Goal: Task Accomplishment & Management: Manage account settings

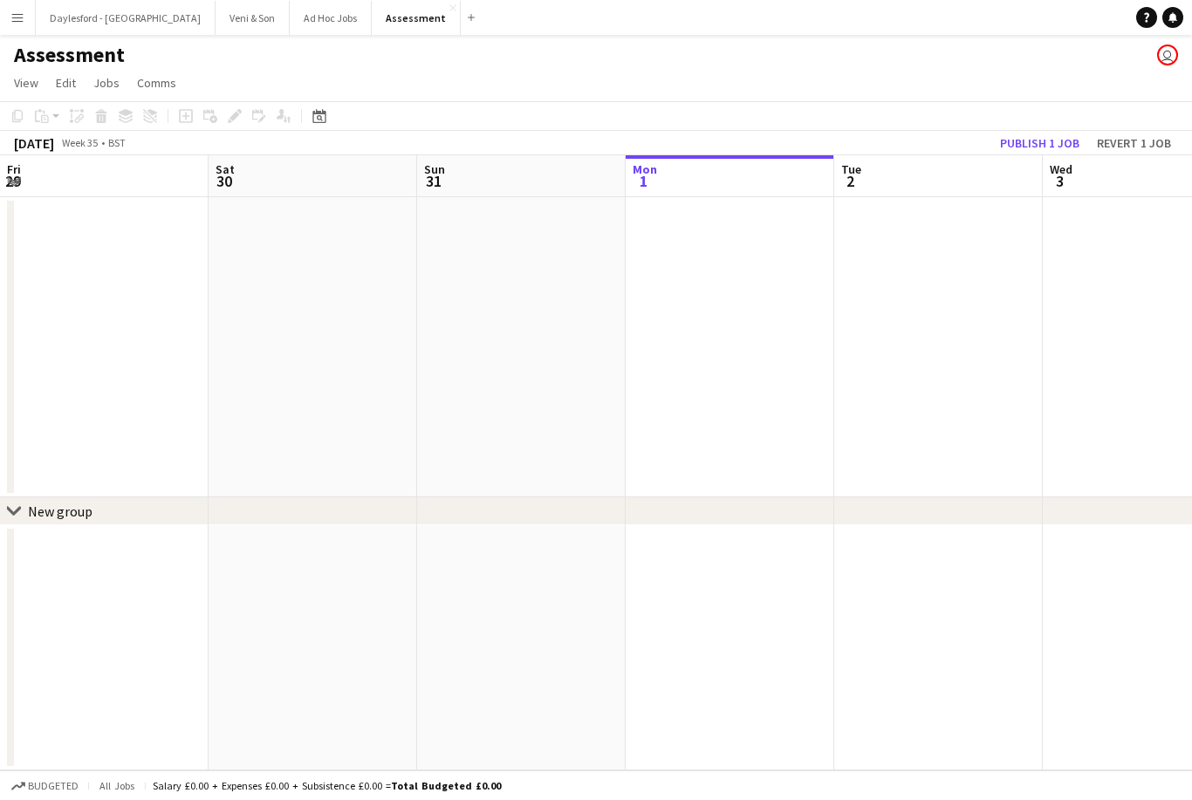
scroll to position [0, 417]
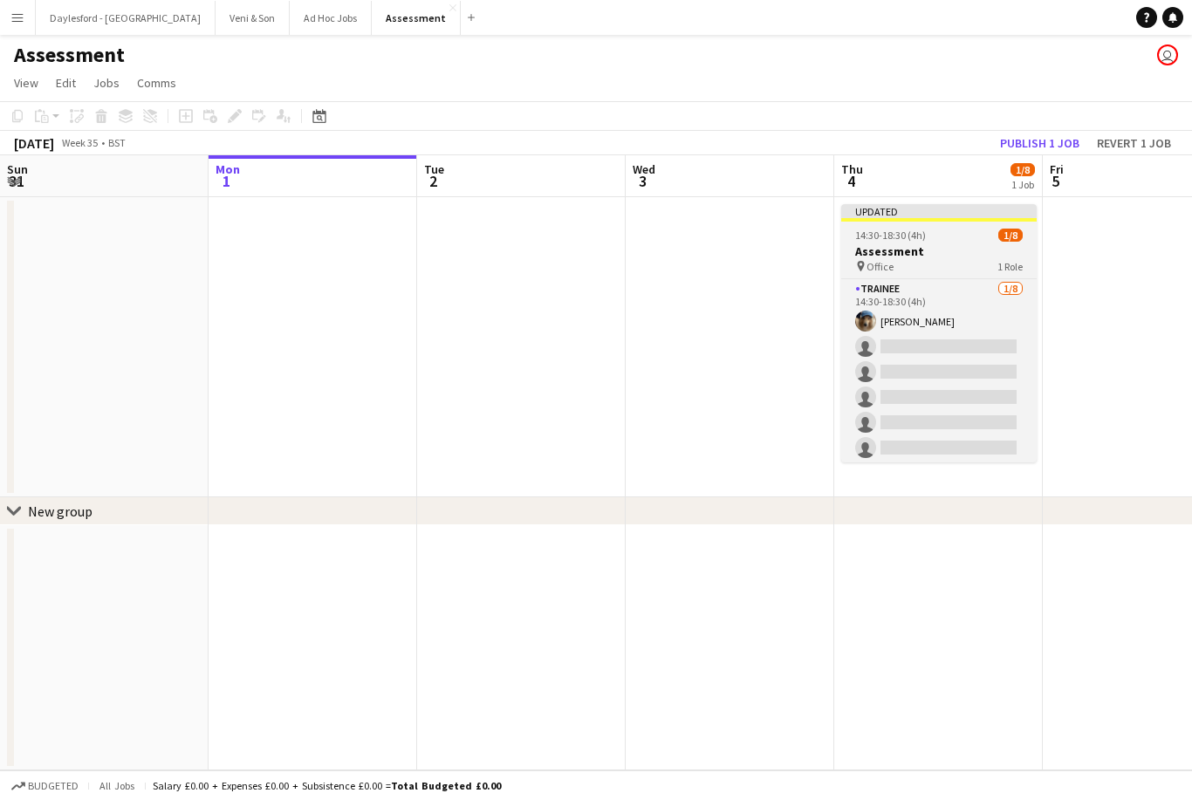
click at [914, 228] on app-job-card "Updated 14:30-18:30 (4h) 1/8 Assessment pin Office 1 Role Trainee 1/8 14:30-18:…" at bounding box center [938, 333] width 195 height 258
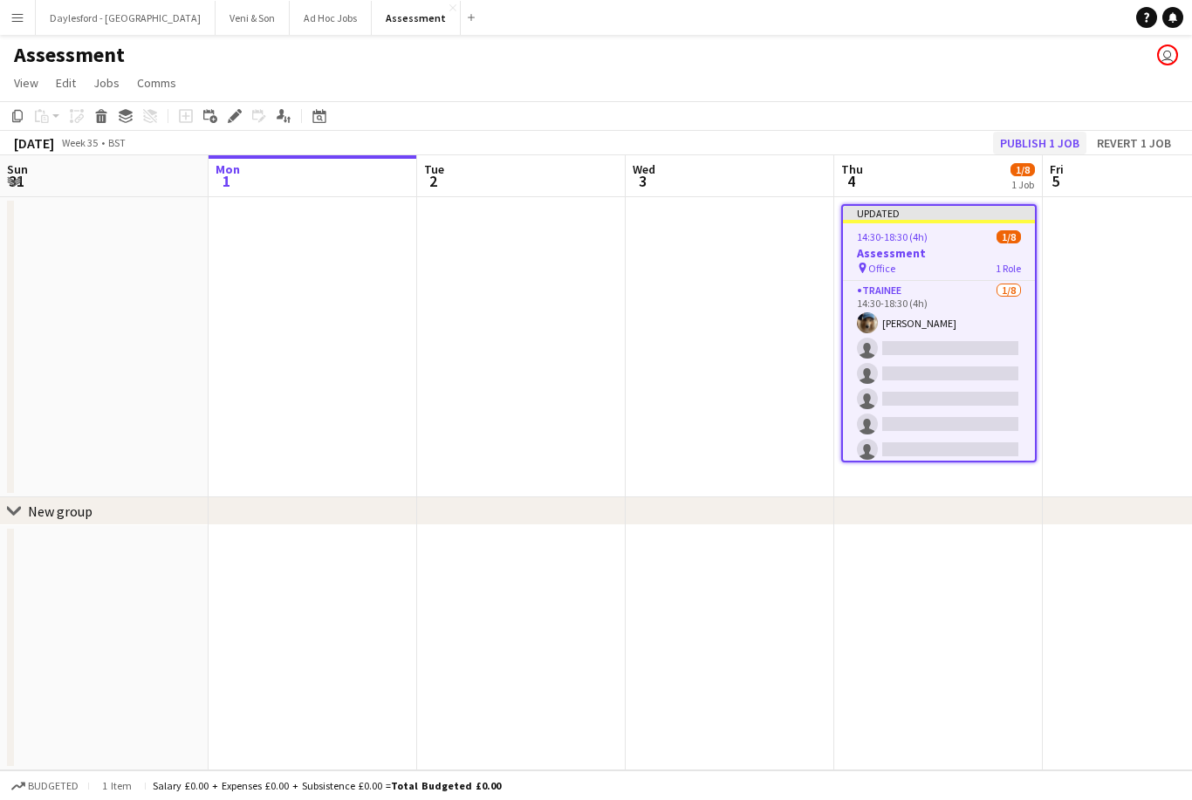
click at [1006, 145] on button "Publish 1 job" at bounding box center [1039, 143] width 93 height 23
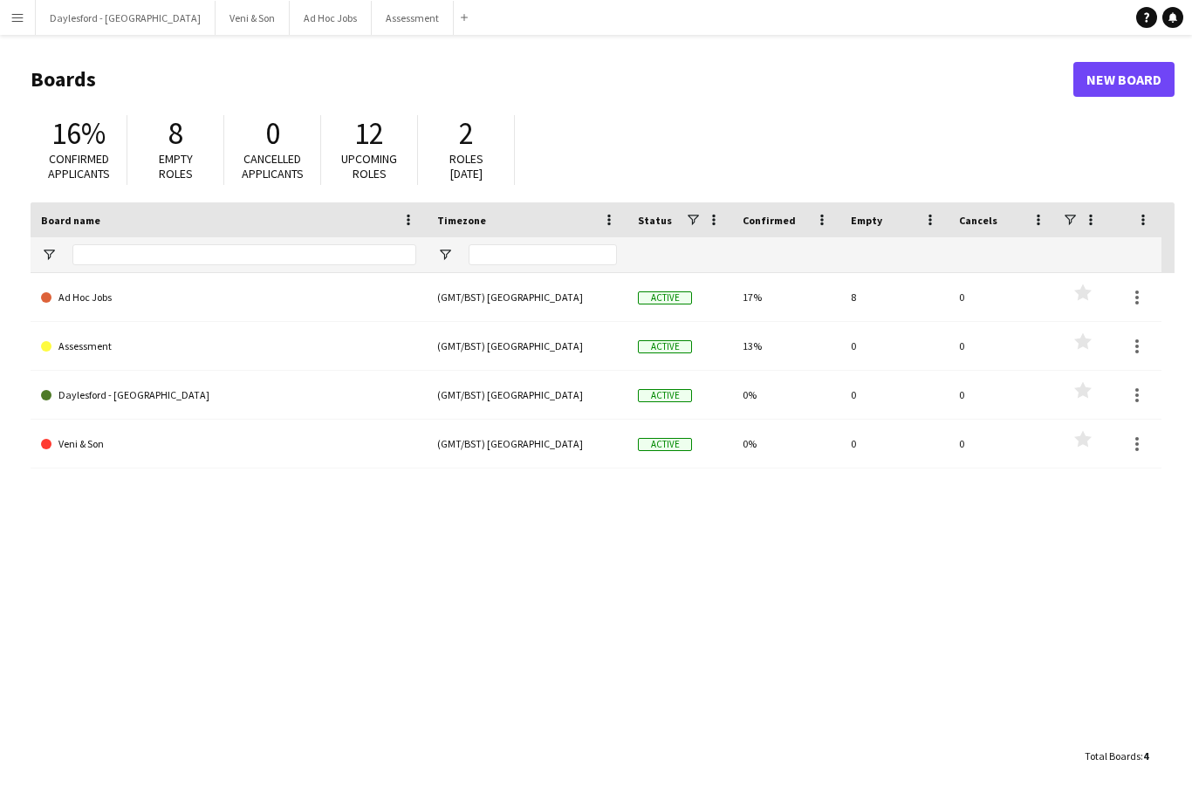
click at [29, 20] on button "Menu" at bounding box center [17, 17] width 35 height 35
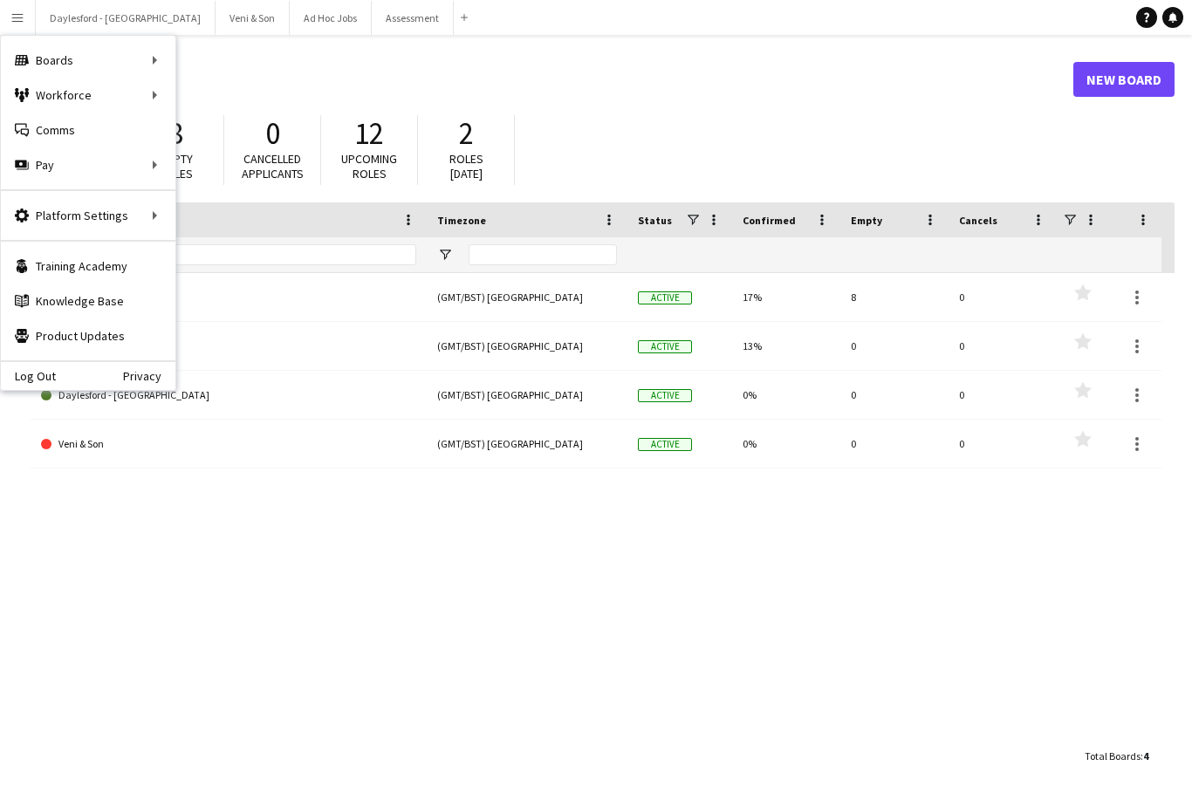
click at [75, 371] on div "Log Out Privacy" at bounding box center [88, 375] width 175 height 30
click at [43, 377] on link "Log Out" at bounding box center [28, 376] width 55 height 14
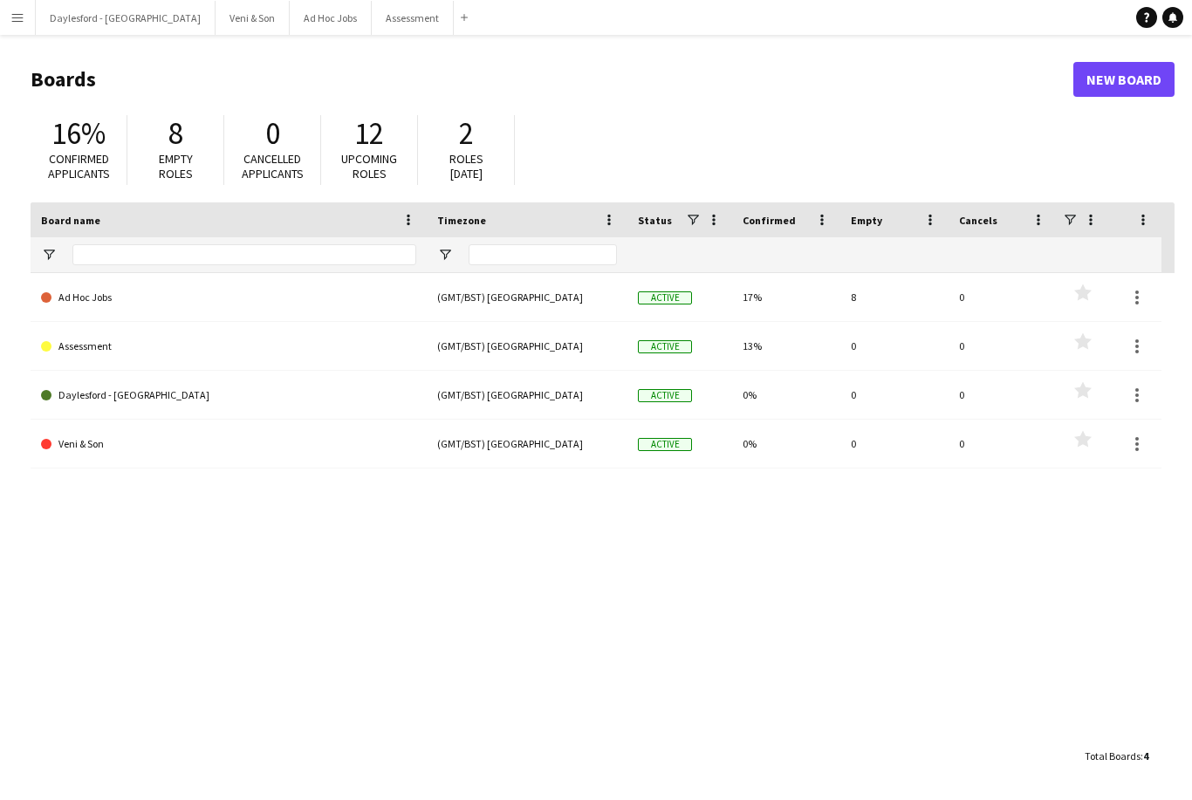
click at [21, 13] on app-icon "Menu" at bounding box center [17, 17] width 14 height 14
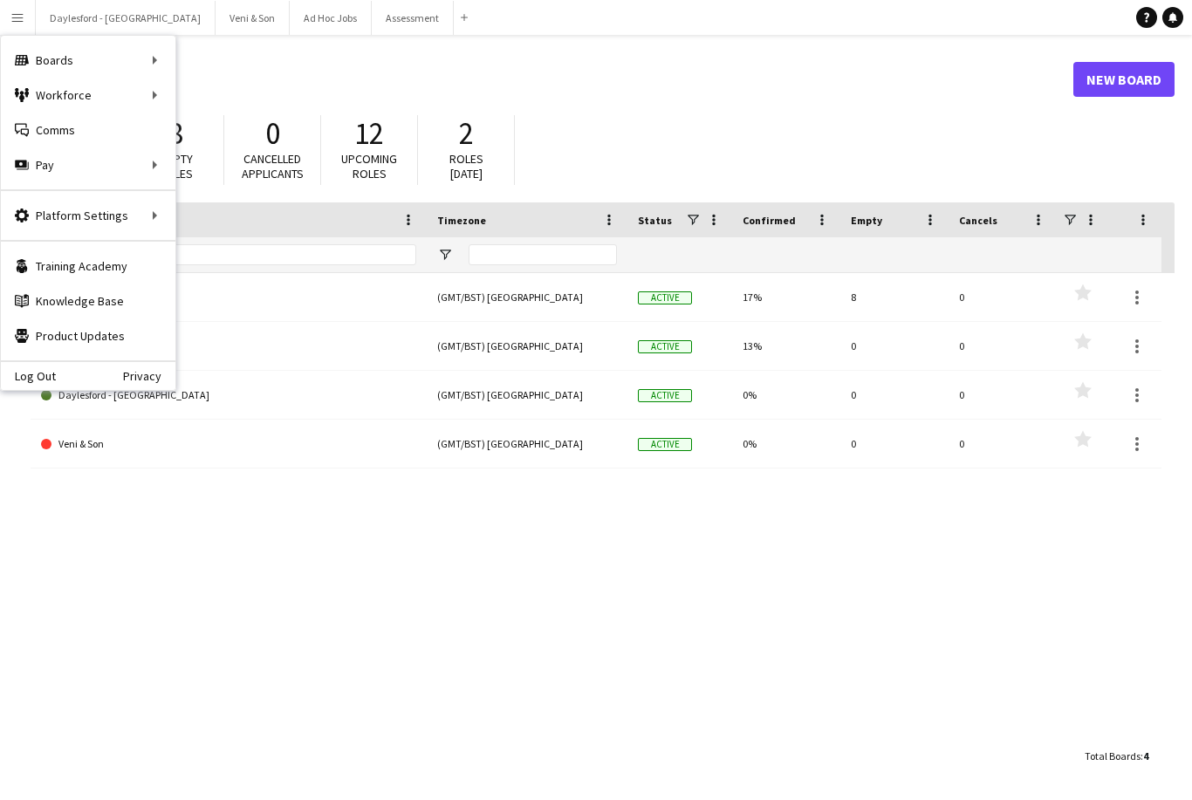
click at [3, 17] on button "Menu" at bounding box center [17, 17] width 35 height 35
click at [22, 370] on link "Log Out" at bounding box center [28, 376] width 55 height 14
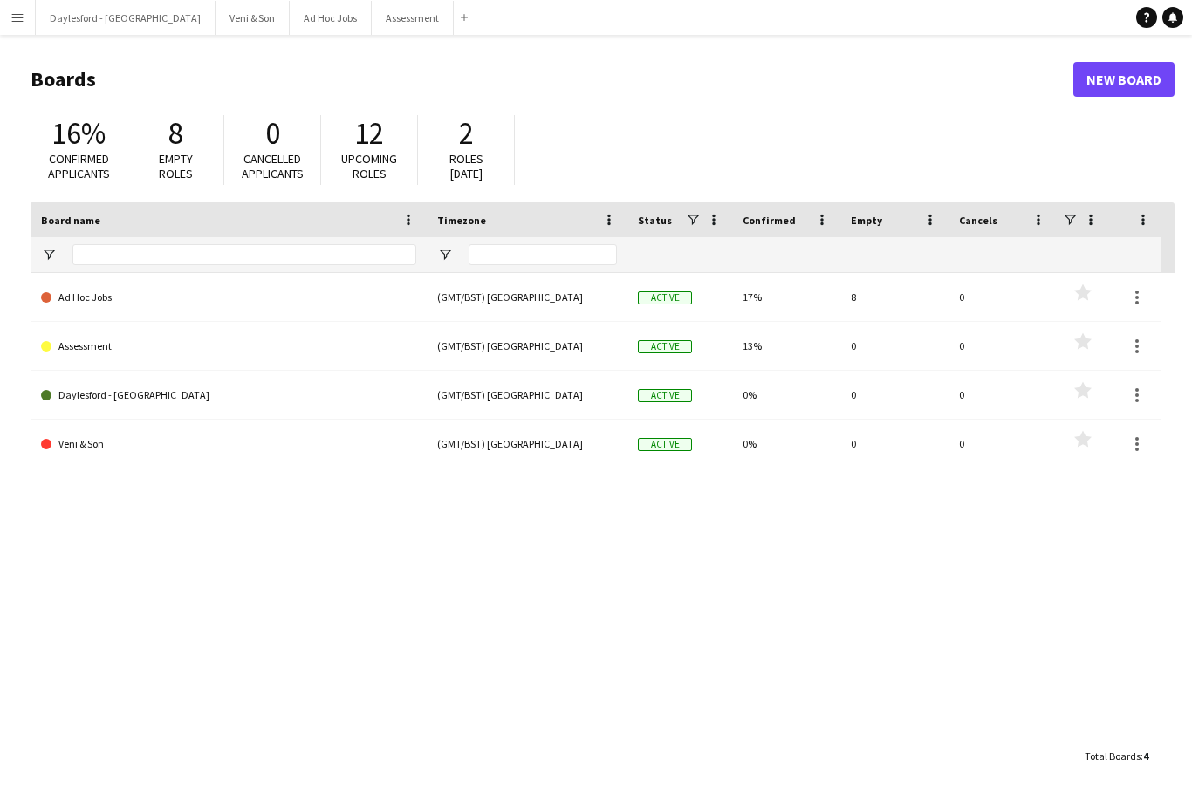
click at [10, 17] on button "Menu" at bounding box center [17, 17] width 35 height 35
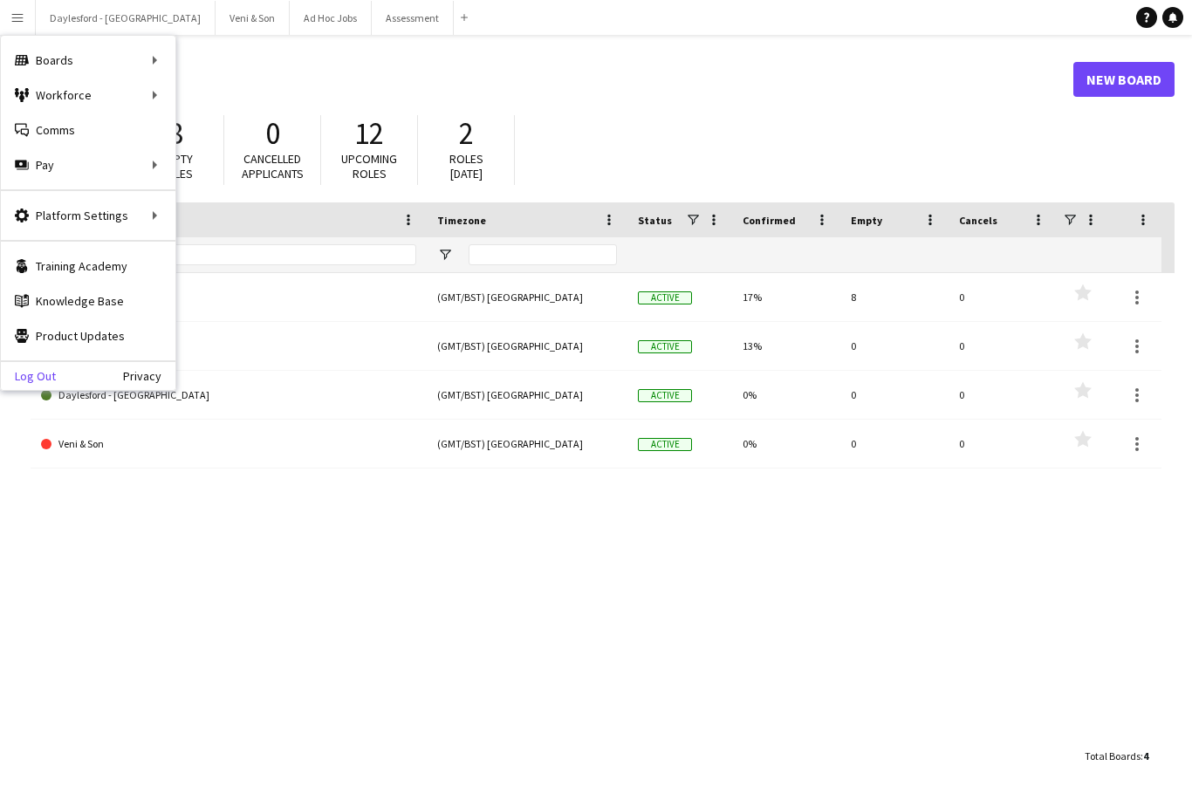
click at [27, 376] on link "Log Out" at bounding box center [28, 376] width 55 height 14
